Goal: Task Accomplishment & Management: Use online tool/utility

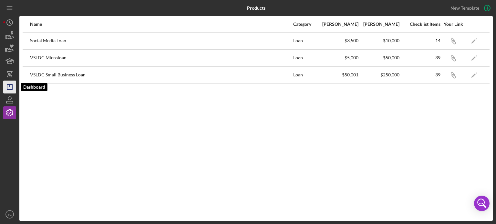
click at [6, 85] on icon "Icon/Dashboard" at bounding box center [10, 87] width 16 height 16
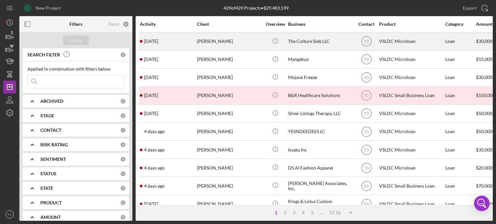
click at [228, 41] on div "[PERSON_NAME]" at bounding box center [229, 41] width 65 height 17
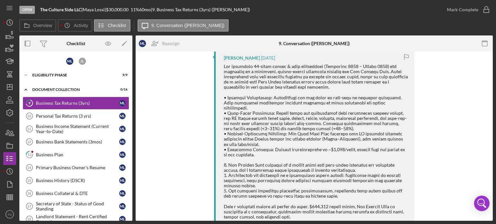
scroll to position [226, 0]
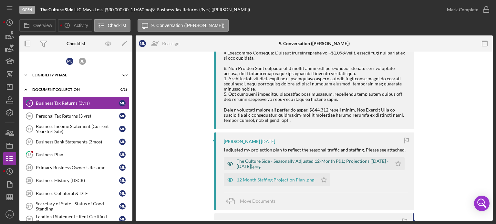
click at [276, 163] on div "The Culture Side - Seasonally Adjusted 12-Month P&L; Projections ([DATE] - [DAT…" at bounding box center [312, 164] width 152 height 10
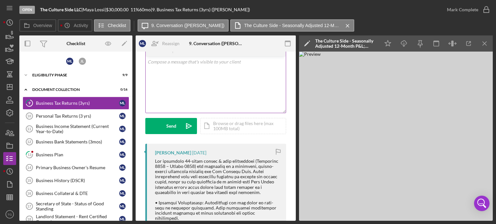
scroll to position [0, 0]
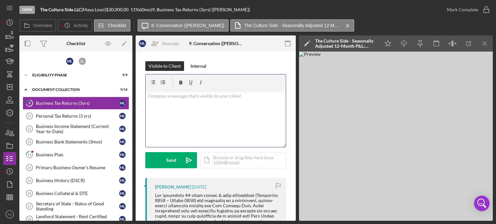
click at [155, 99] on p at bounding box center [215, 96] width 136 height 7
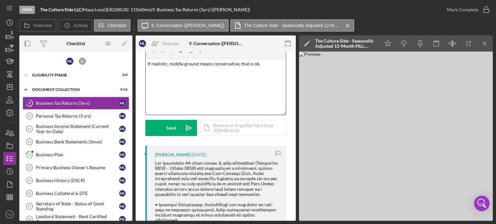
click at [274, 62] on p "If realistic, middle ground means conservative, that is ok." at bounding box center [215, 63] width 136 height 7
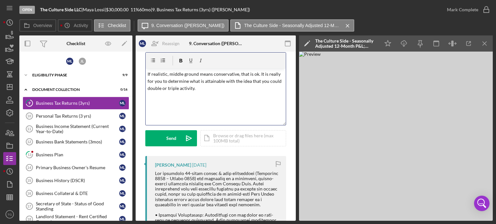
scroll to position [0, 0]
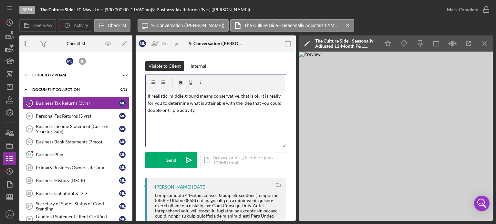
click at [204, 110] on p "If realistic, middle ground means conservative, that is ok. It is really for yo…" at bounding box center [215, 104] width 136 height 22
